Goal: Task Accomplishment & Management: Manage account settings

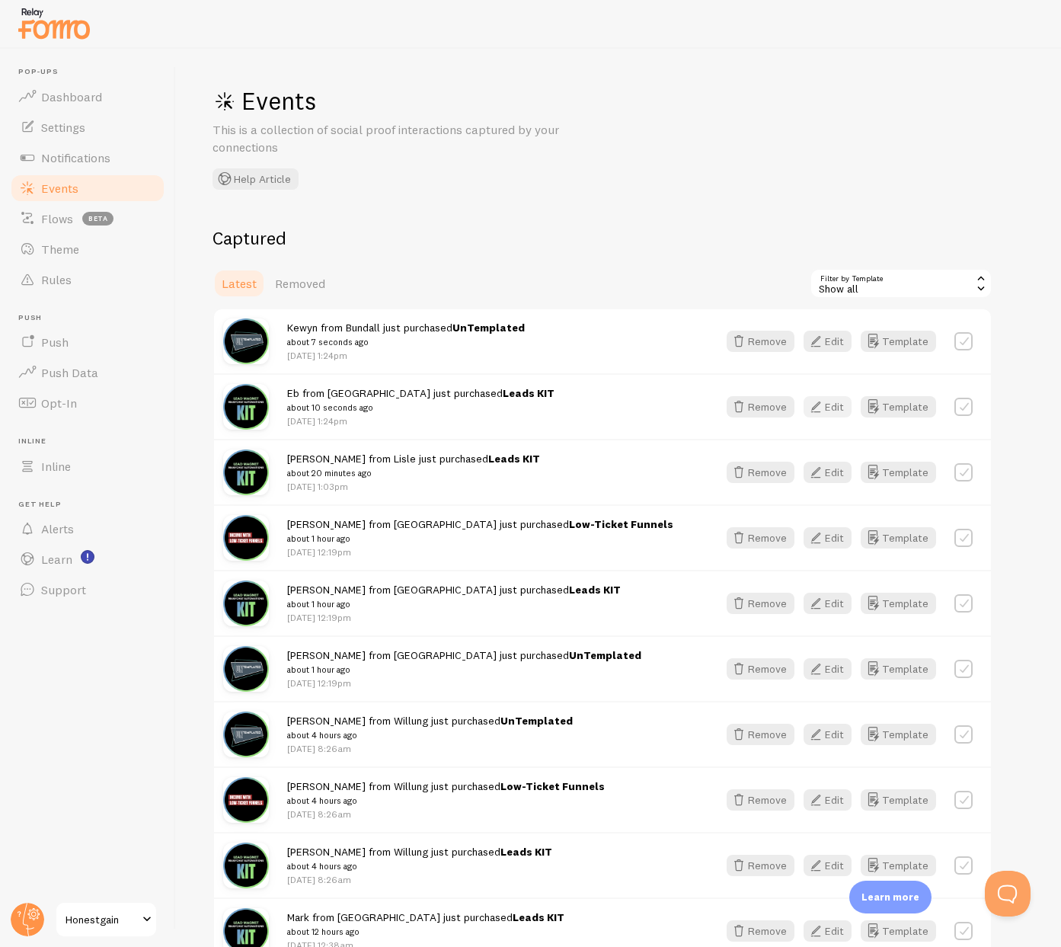
click at [832, 408] on button "Edit" at bounding box center [828, 406] width 48 height 21
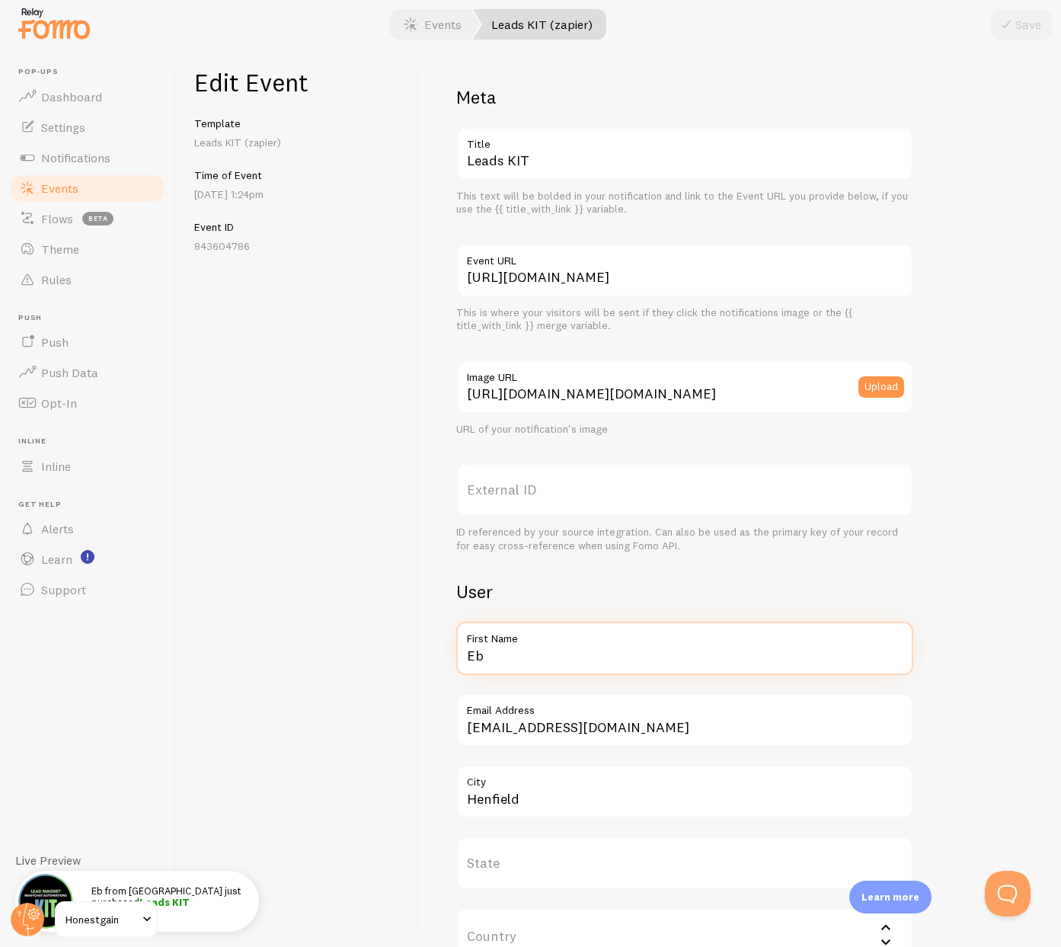
click at [491, 657] on input "Eb" at bounding box center [684, 648] width 457 height 53
type input "[PERSON_NAME]"
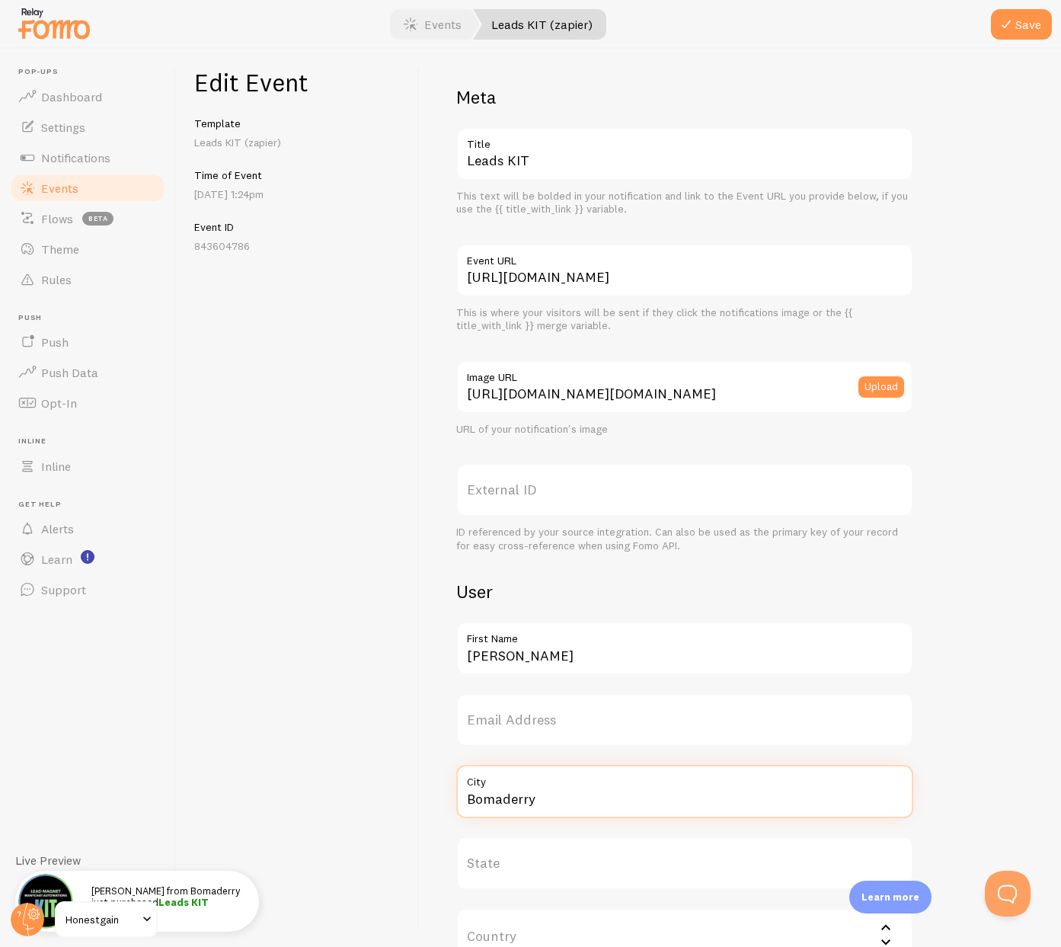
type input "Bomaderry"
click at [515, 799] on input "Bomaderry" at bounding box center [684, 791] width 457 height 53
click at [1022, 26] on button "Save" at bounding box center [1021, 24] width 61 height 30
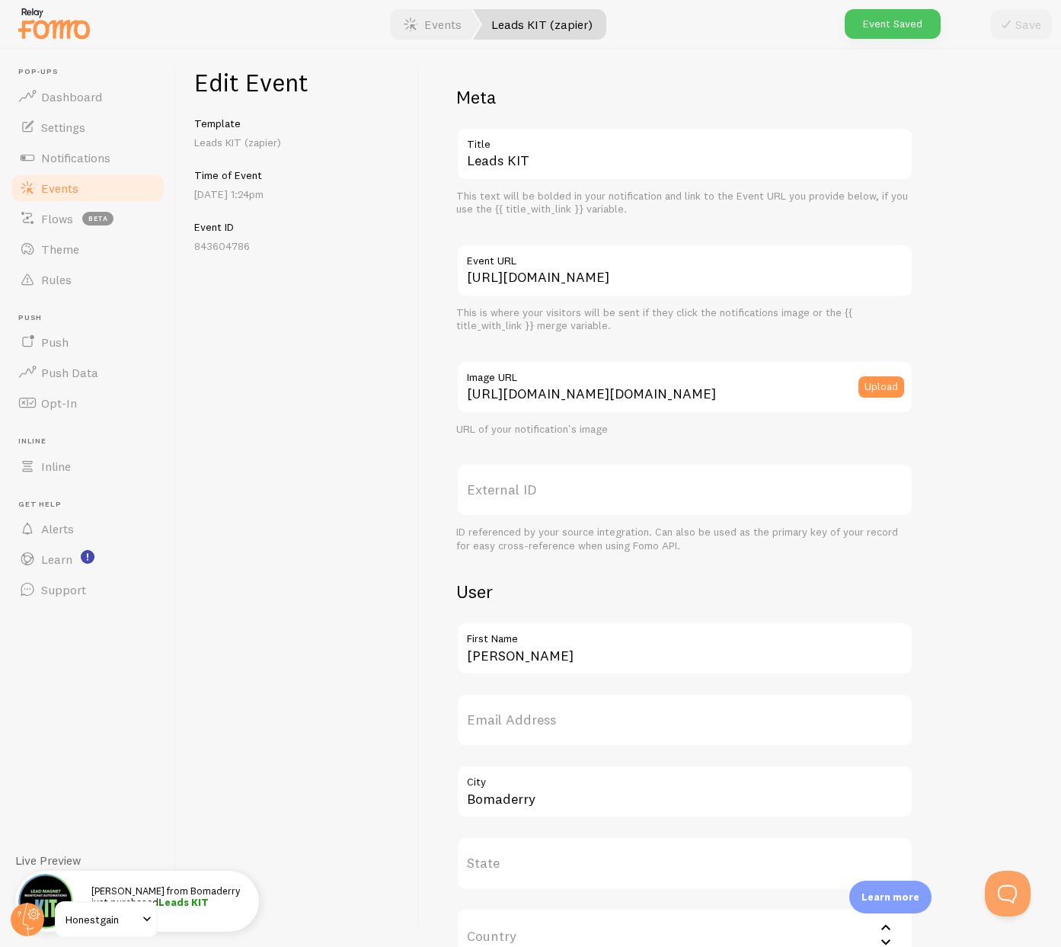
click at [82, 188] on link "Events" at bounding box center [87, 188] width 157 height 30
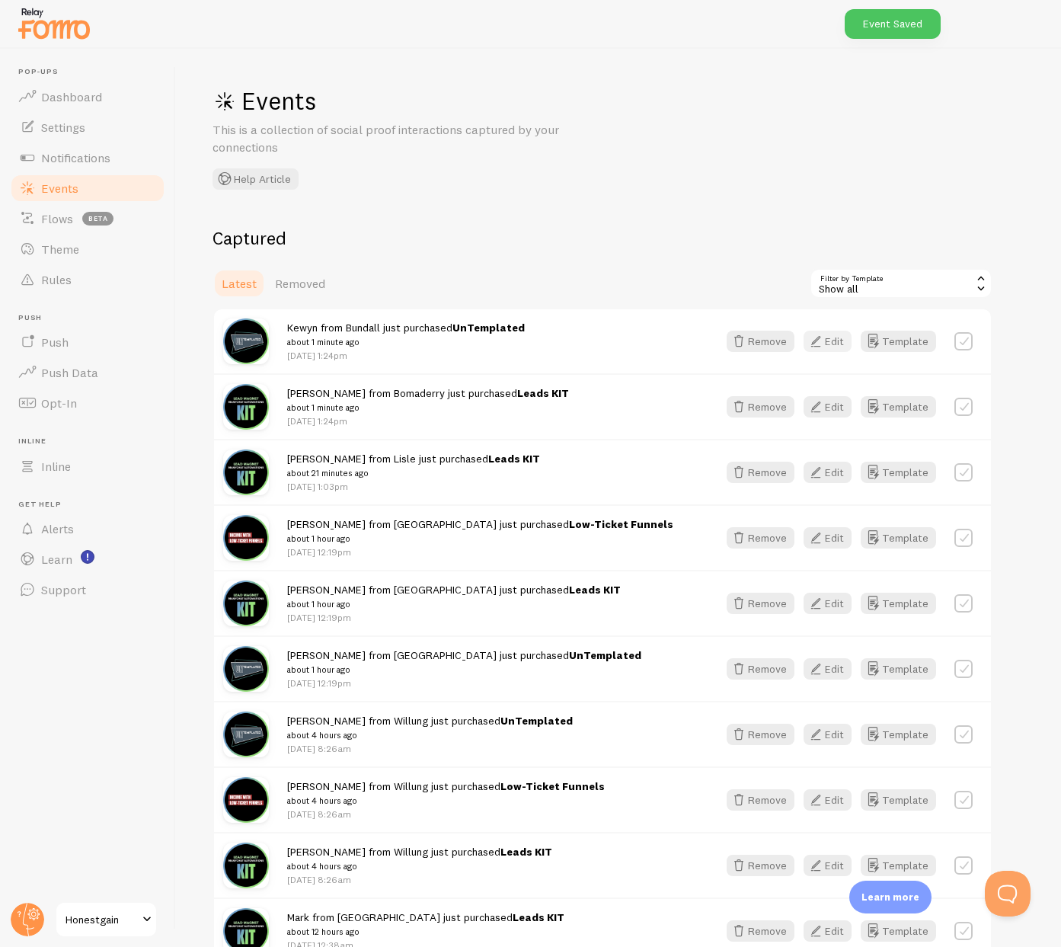
click at [824, 338] on icon "button" at bounding box center [816, 341] width 18 height 18
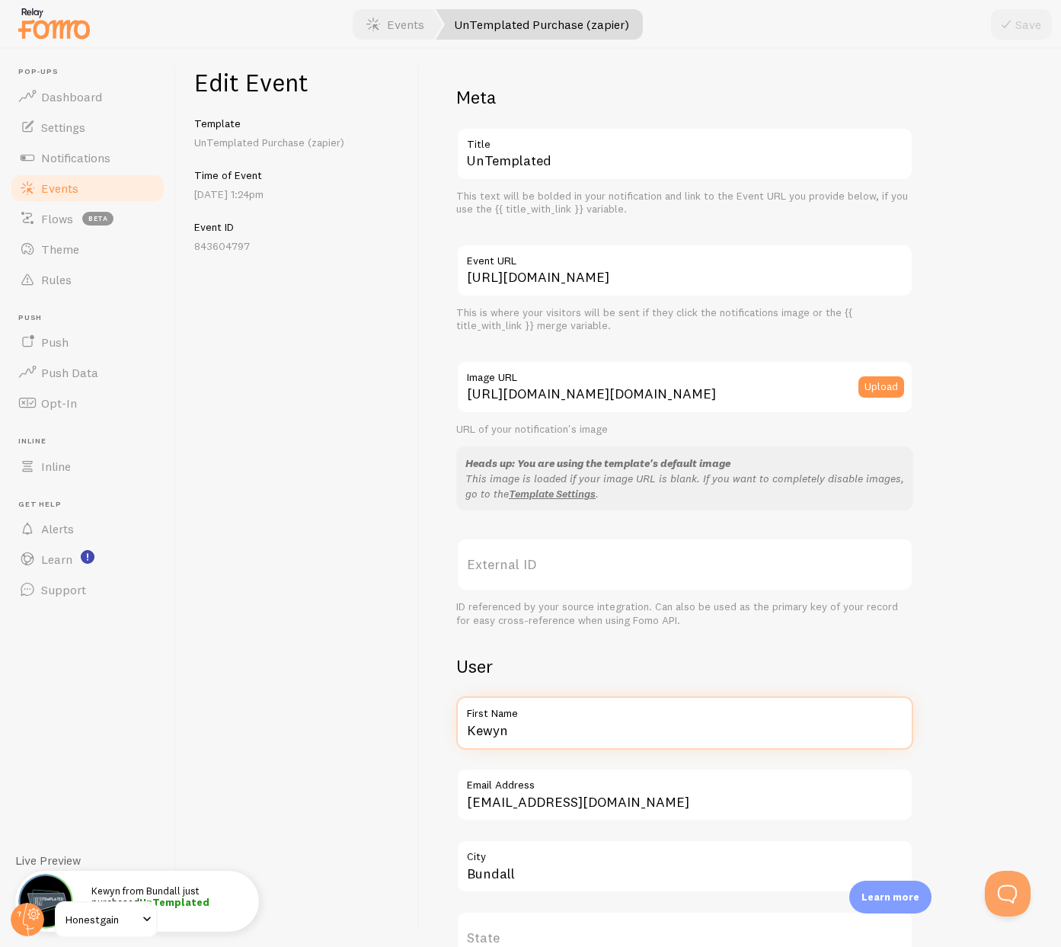
click at [491, 738] on input "Kewyn" at bounding box center [684, 722] width 457 height 53
type input "[PERSON_NAME]"
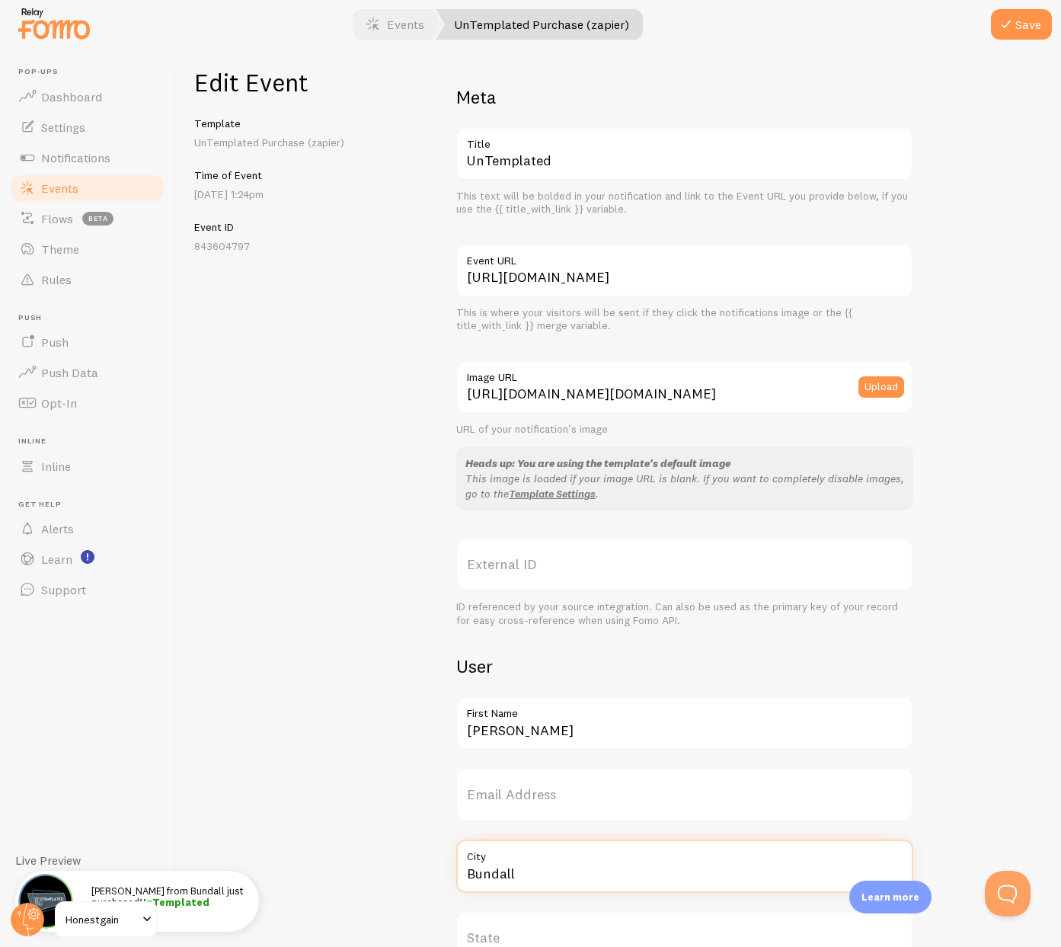
paste input "omaderry"
type input "Bomaderry"
click at [1017, 17] on button "Save" at bounding box center [1021, 24] width 61 height 30
